Goal: Use online tool/utility: Utilize a website feature to perform a specific function

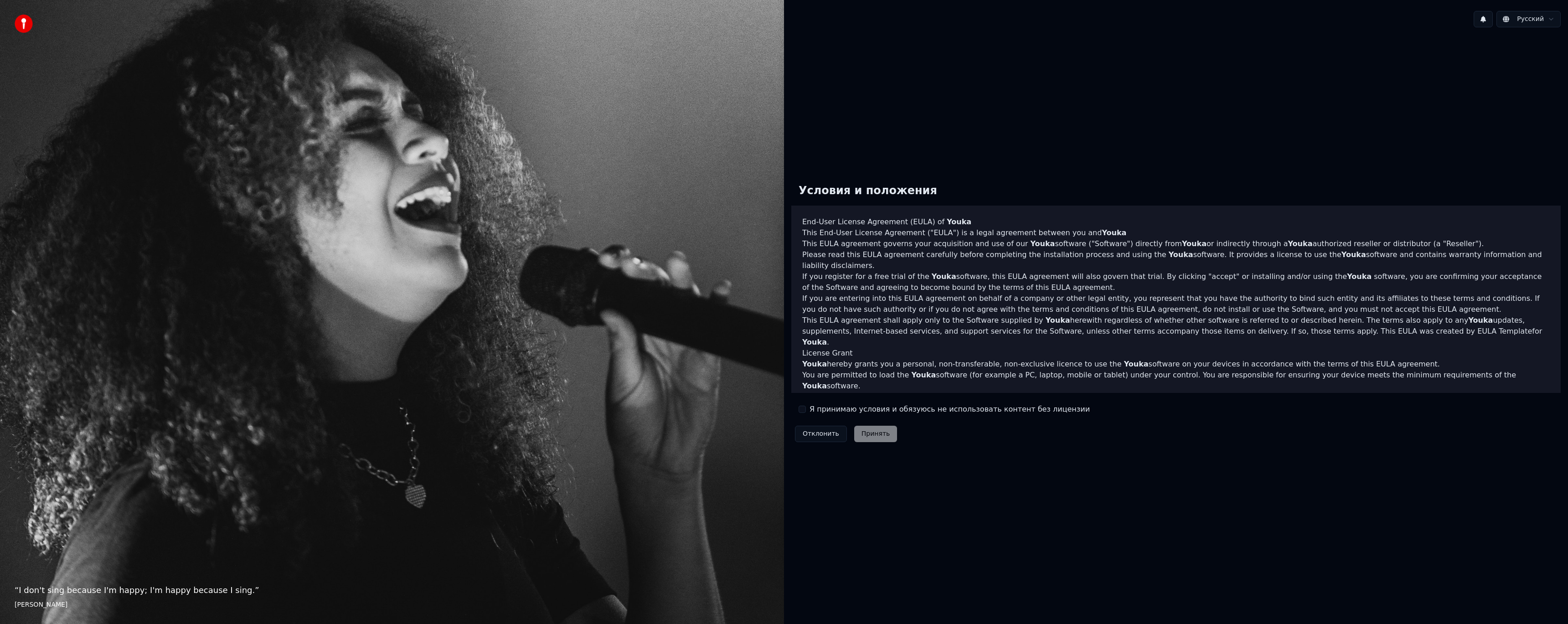
drag, startPoint x: 834, startPoint y: 411, endPoint x: 861, endPoint y: 429, distance: 32.4
click at [834, 411] on label "Я принимаю условия и обязуюсь не использовать контент без лицензии" at bounding box center [949, 409] width 280 height 11
click at [806, 411] on button "Я принимаю условия и обязуюсь не использовать контент без лицензии" at bounding box center [802, 409] width 7 height 7
click at [874, 438] on button "Принять" at bounding box center [875, 434] width 43 height 17
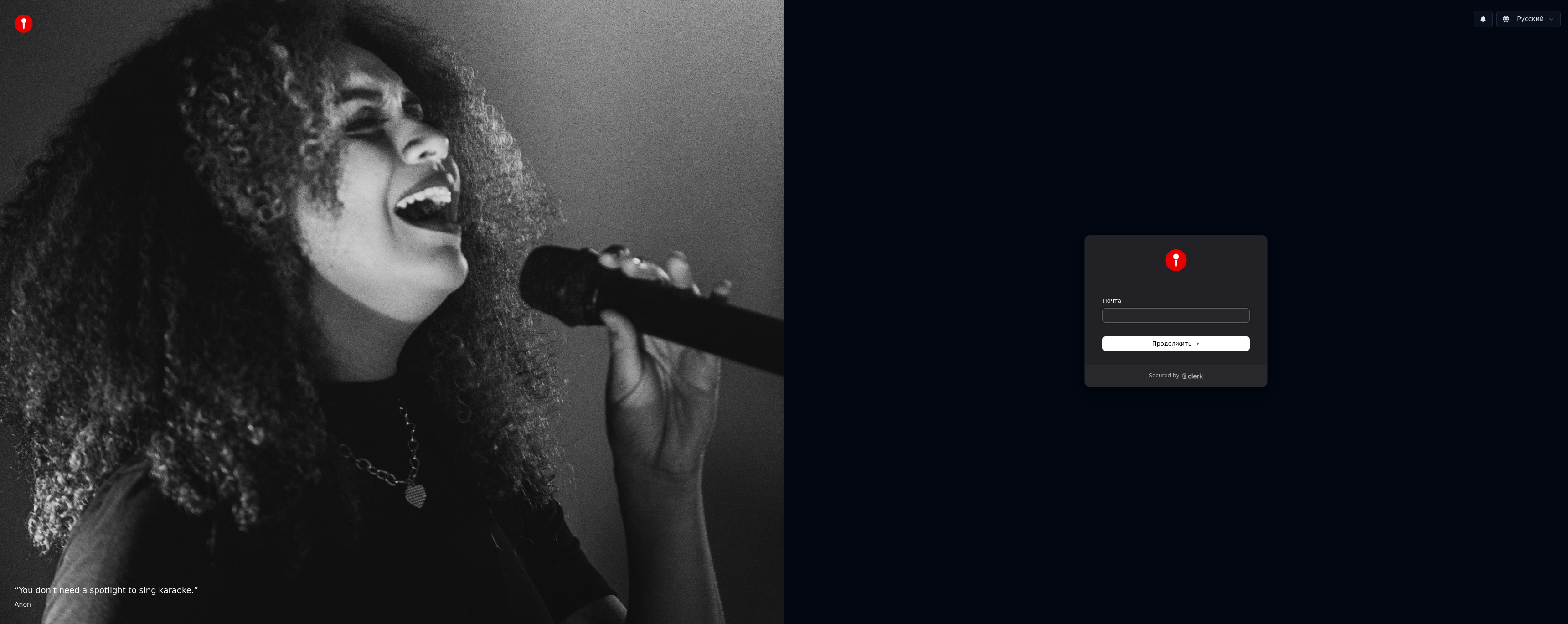
click at [1190, 317] on input "Почта" at bounding box center [1175, 315] width 146 height 13
type input "*"
click at [1196, 347] on span "Продолжить" at bounding box center [1176, 344] width 48 height 8
type input "**********"
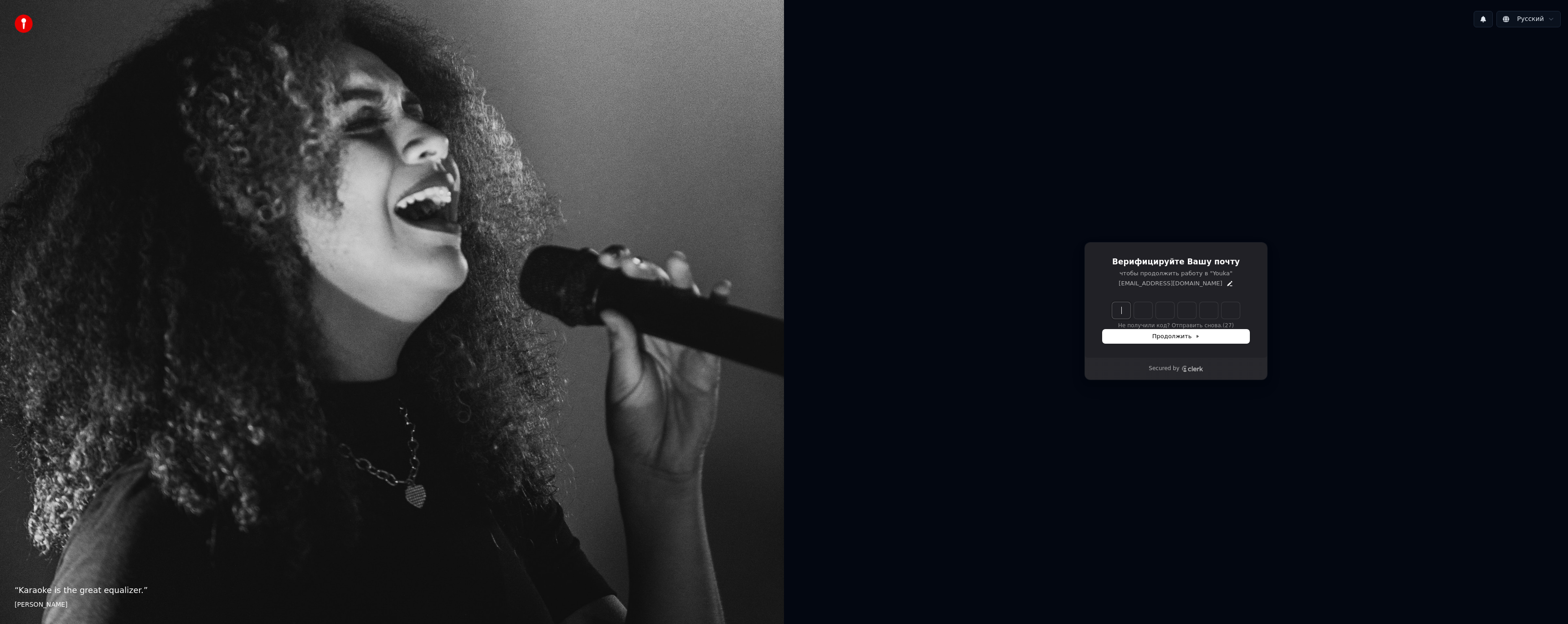
click at [1119, 314] on input "Enter verification code" at bounding box center [1175, 310] width 128 height 17
type input "******"
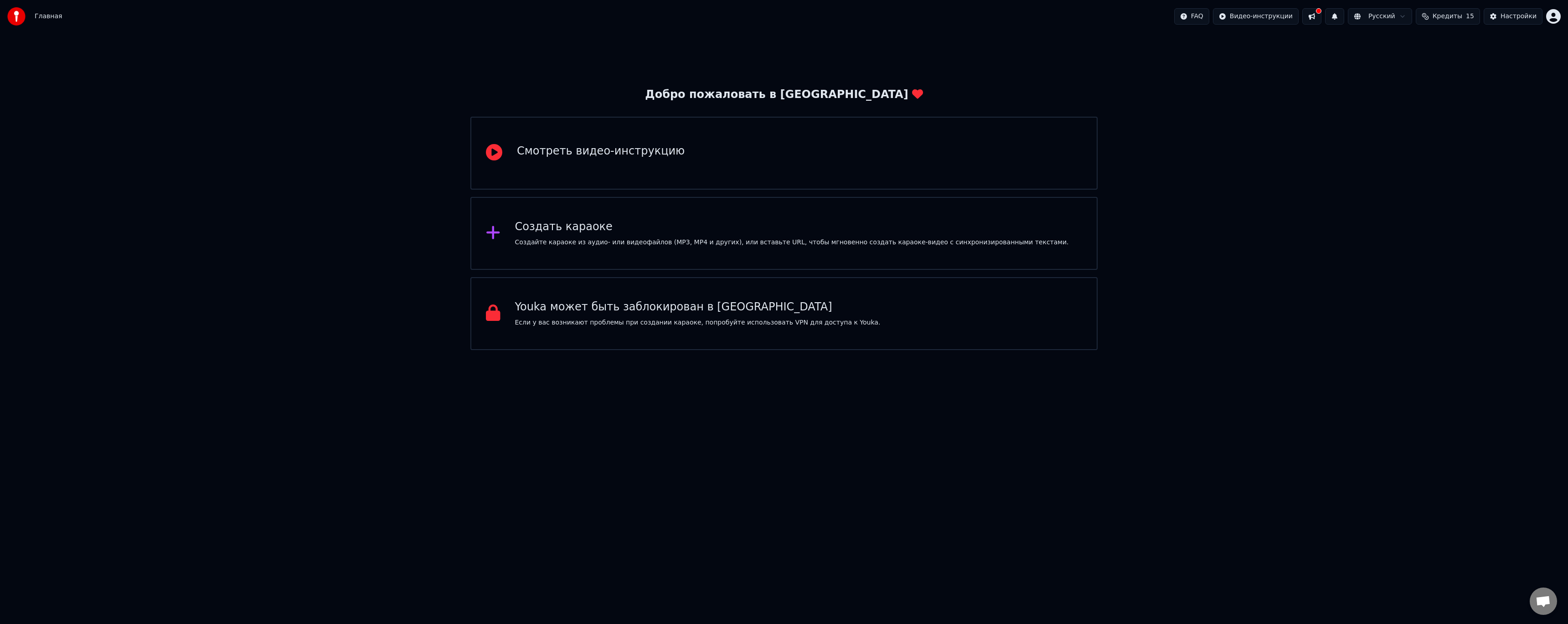
click at [684, 164] on div "Смотреть видео-инструкцию" at bounding box center [784, 152] width 627 height 73
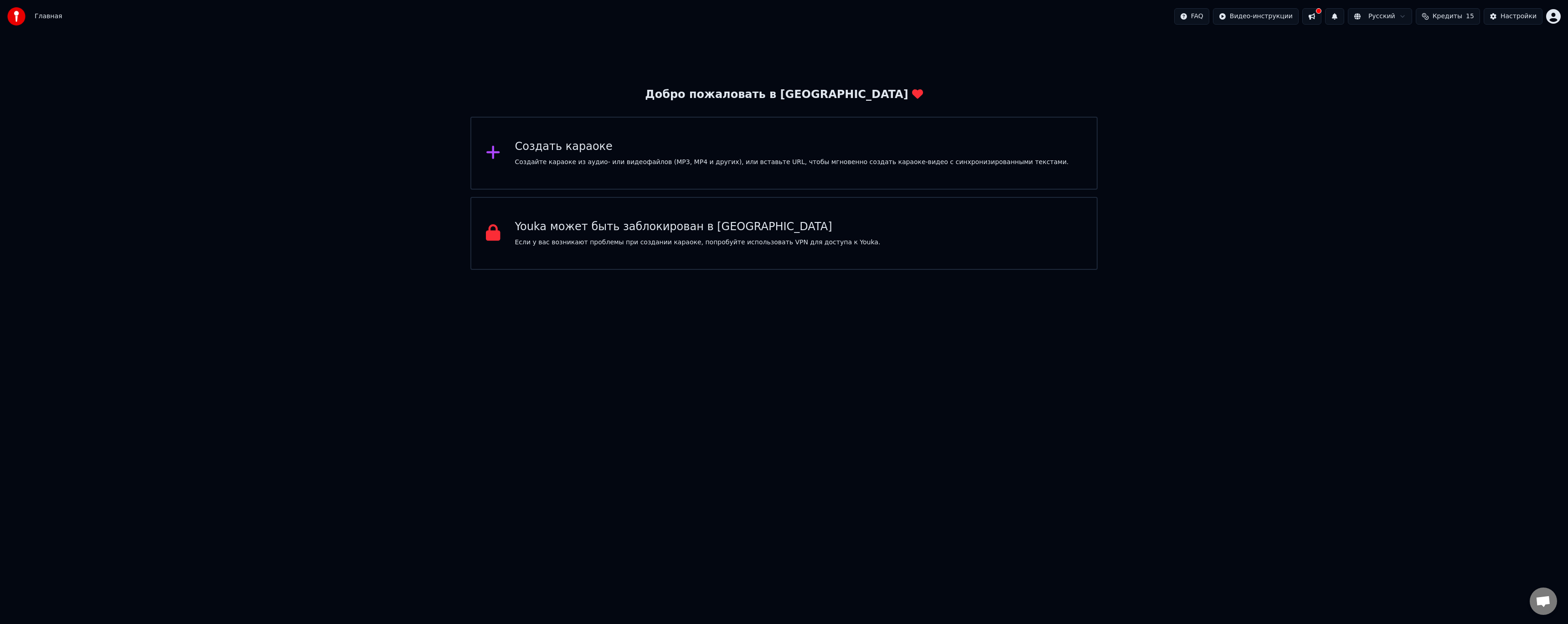
click at [701, 154] on div "Создать караоке Создайте караоке из аудио- или видеофайлов (MP3, MP4 и других),…" at bounding box center [792, 153] width 554 height 27
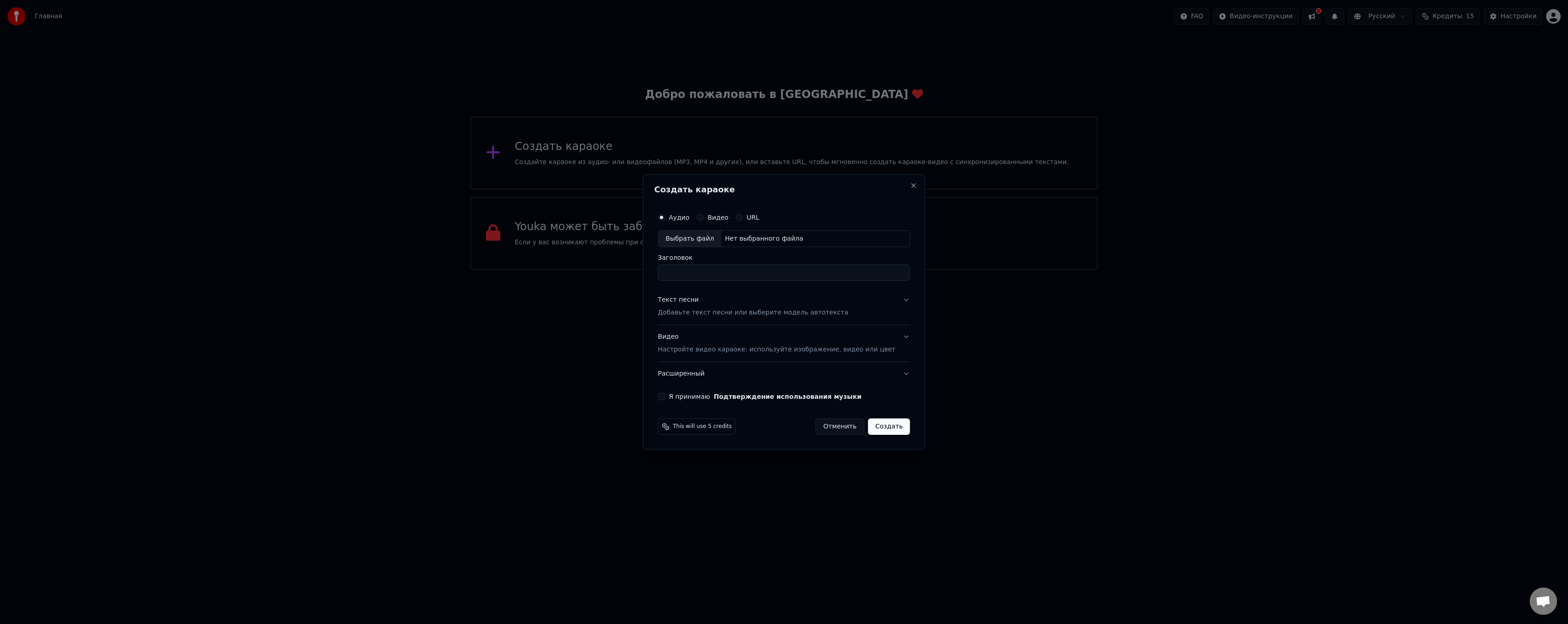
click at [703, 217] on button "Видео" at bounding box center [699, 217] width 7 height 7
click at [827, 424] on button "Отменить" at bounding box center [839, 427] width 49 height 17
